Goal: Transaction & Acquisition: Purchase product/service

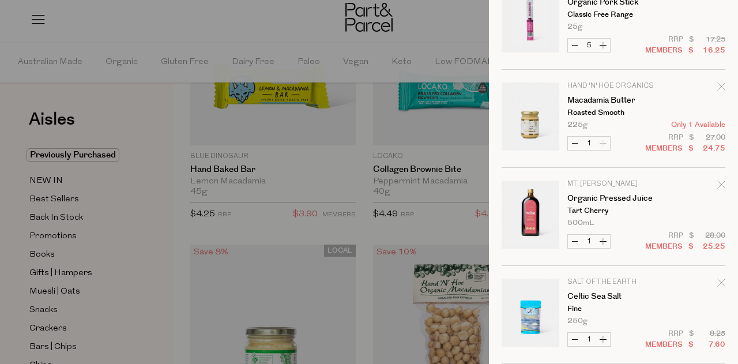
scroll to position [2982, 0]
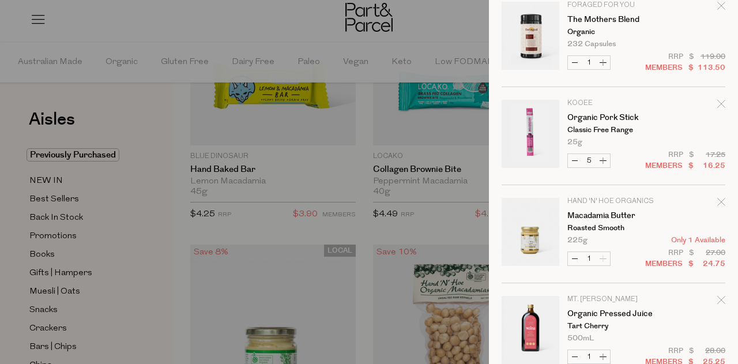
click at [718, 200] on icon "Remove Macadamia Butter" at bounding box center [722, 202] width 8 height 8
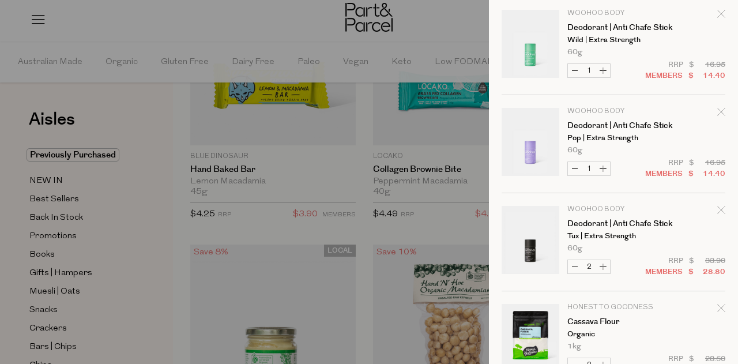
scroll to position [0, 0]
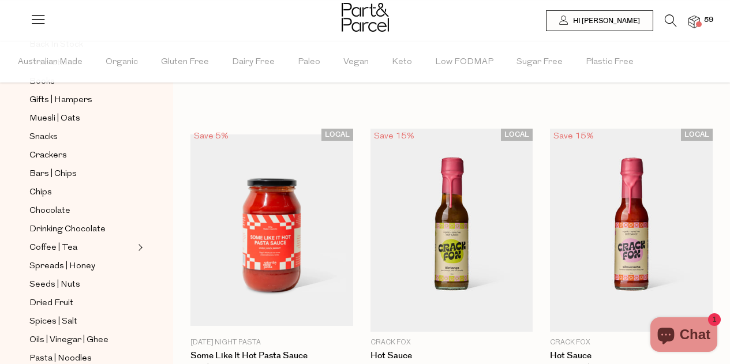
click at [666, 18] on icon at bounding box center [671, 20] width 12 height 13
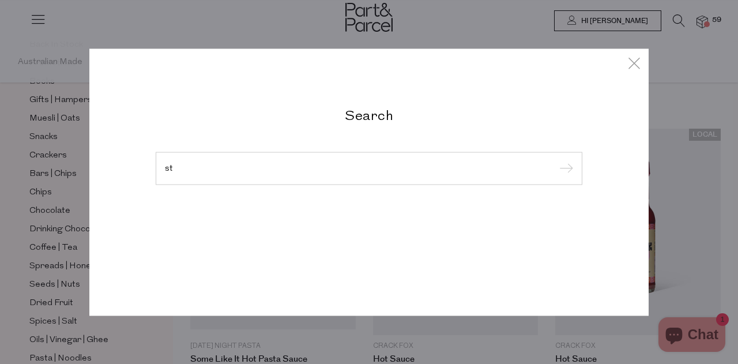
type input "s"
type input "pasta sauce"
click at [556, 160] on input "submit" at bounding box center [564, 168] width 17 height 17
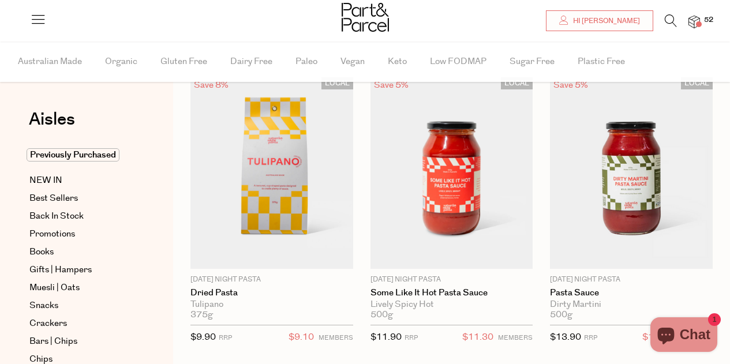
type input "2"
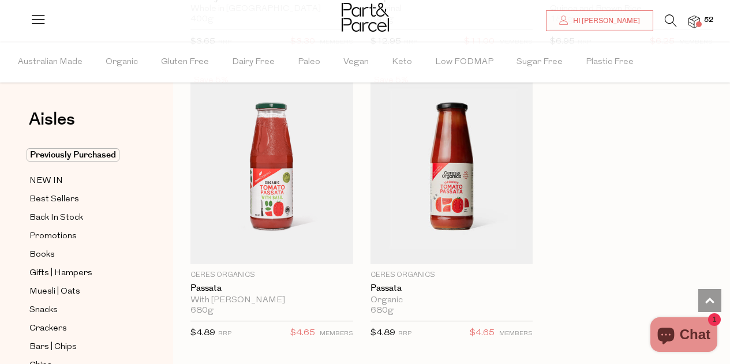
scroll to position [1788, 0]
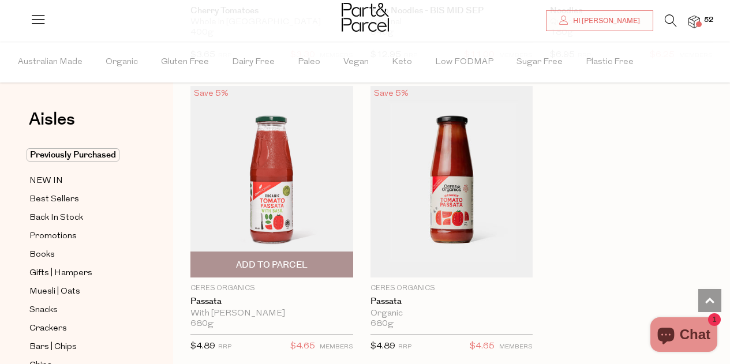
click at [264, 259] on span "Add To Parcel" at bounding box center [272, 265] width 72 height 12
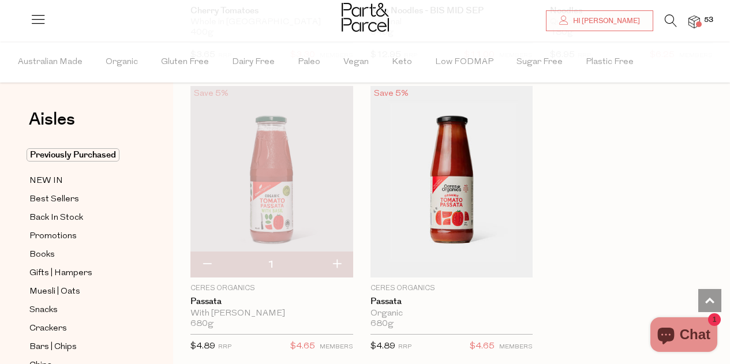
click at [338, 258] on button "button" at bounding box center [336, 264] width 33 height 25
type input "2"
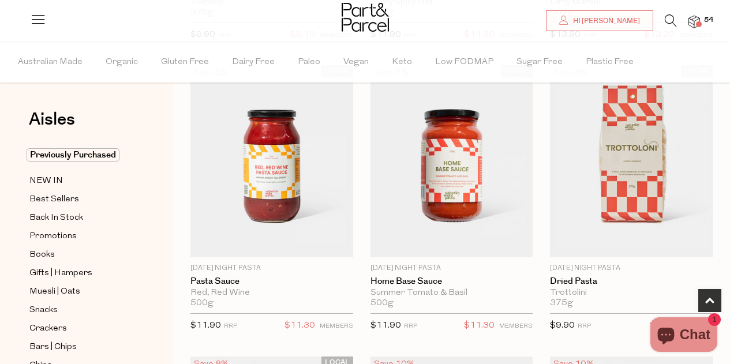
scroll to position [360, 0]
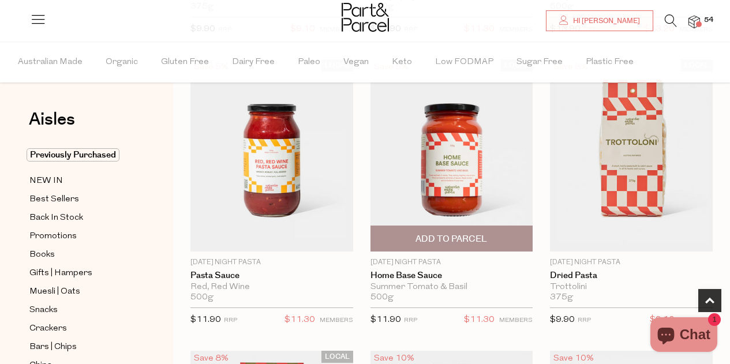
click at [447, 234] on span "Add To Parcel" at bounding box center [451, 239] width 72 height 12
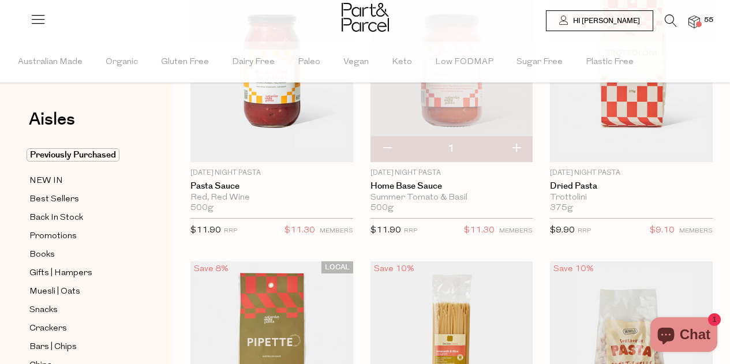
scroll to position [0, 0]
